Goal: Information Seeking & Learning: Stay updated

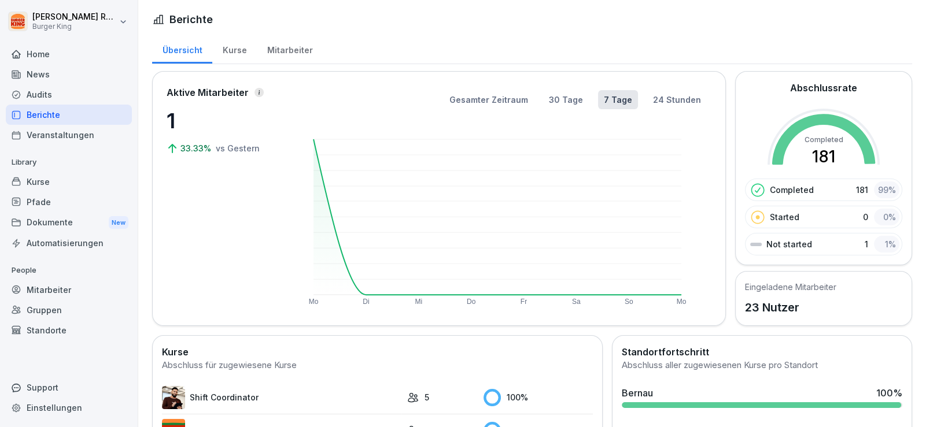
click at [54, 72] on div "News" at bounding box center [69, 74] width 126 height 20
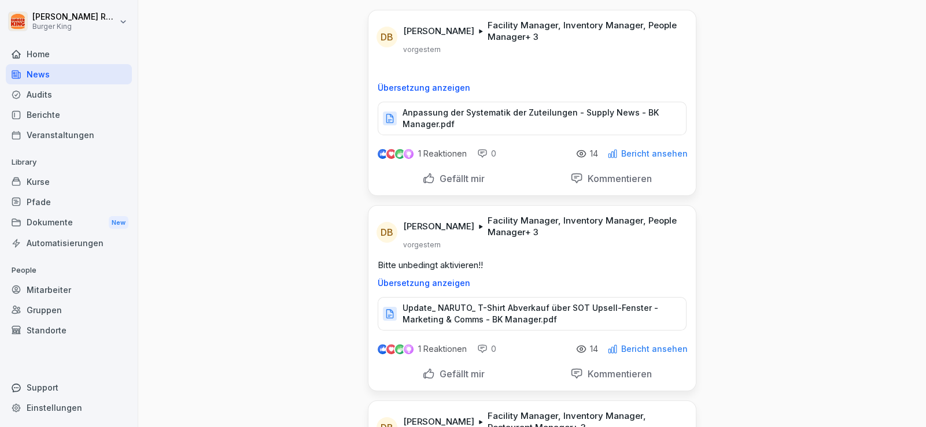
scroll to position [173, 0]
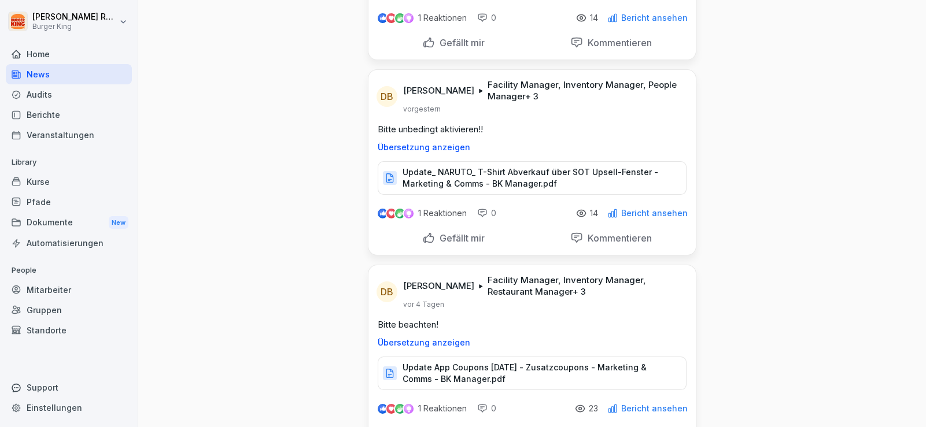
click at [71, 61] on div "Home" at bounding box center [69, 54] width 126 height 20
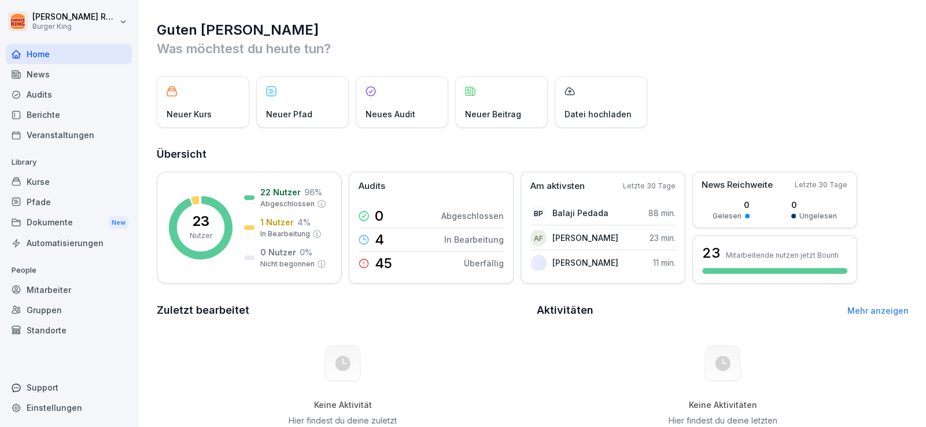
click at [70, 54] on div "Home" at bounding box center [69, 54] width 126 height 20
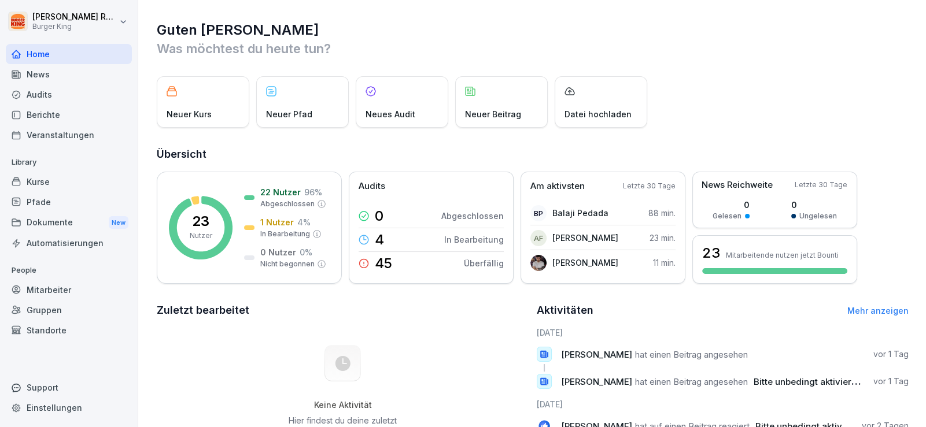
click at [58, 83] on div "News" at bounding box center [69, 74] width 126 height 20
click at [55, 90] on div "Audits" at bounding box center [69, 94] width 126 height 20
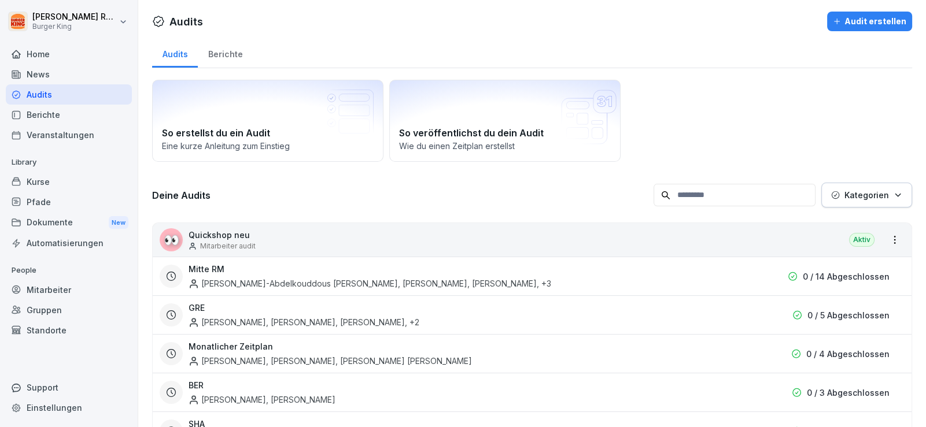
click at [50, 77] on div "News" at bounding box center [69, 74] width 126 height 20
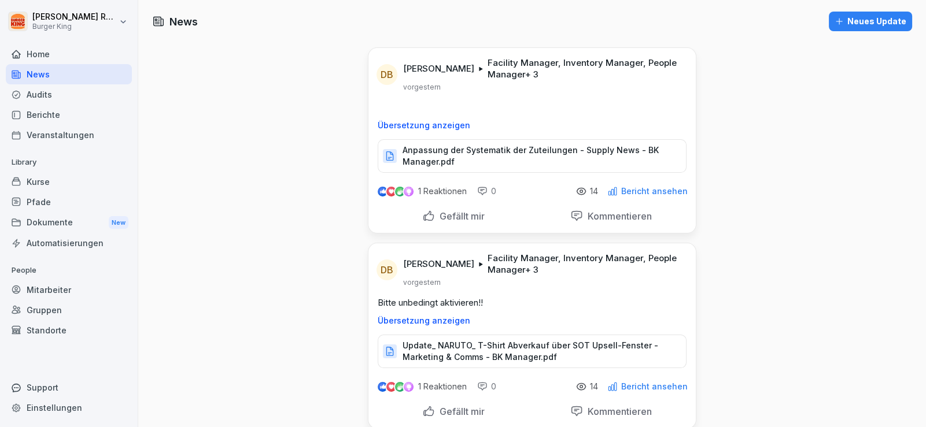
click at [497, 156] on p "Anpassung der Systematik der Zuteilungen - Supply News - BK Manager.pdf" at bounding box center [538, 156] width 272 height 23
